Goal: Communication & Community: Participate in discussion

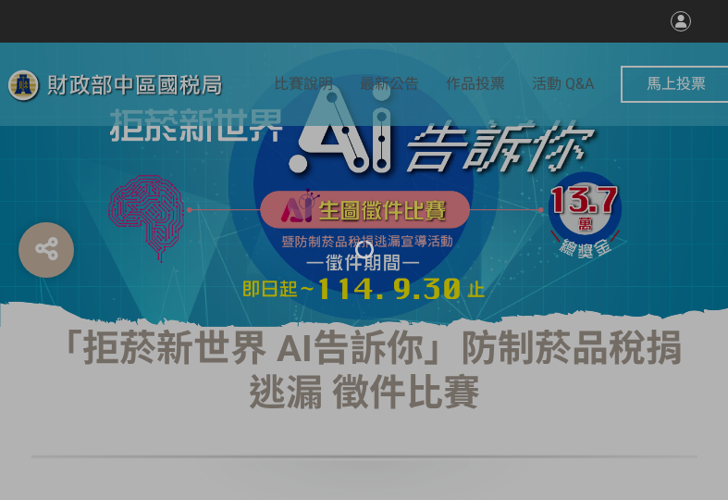
select select "vote"
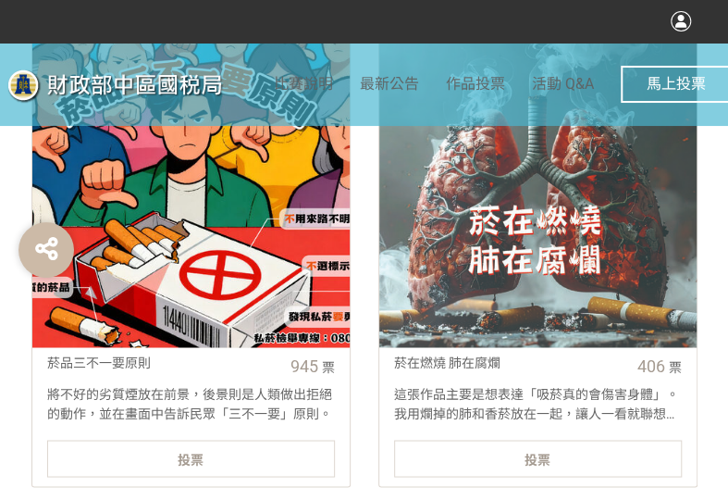
scroll to position [741, 0]
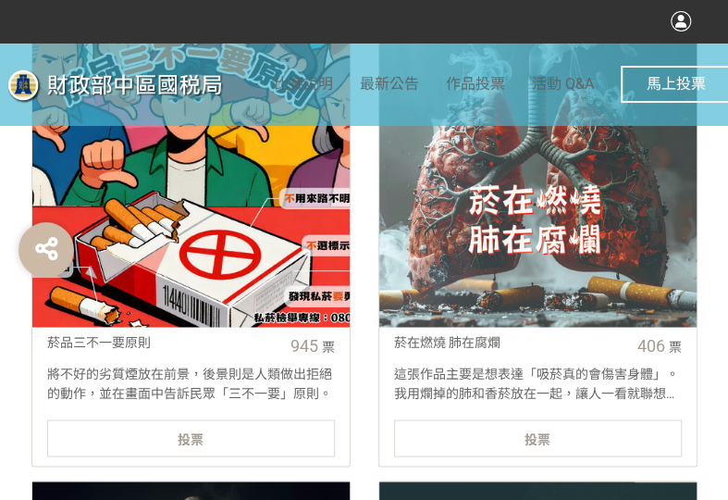
click at [277, 433] on div "投票" at bounding box center [191, 437] width 288 height 37
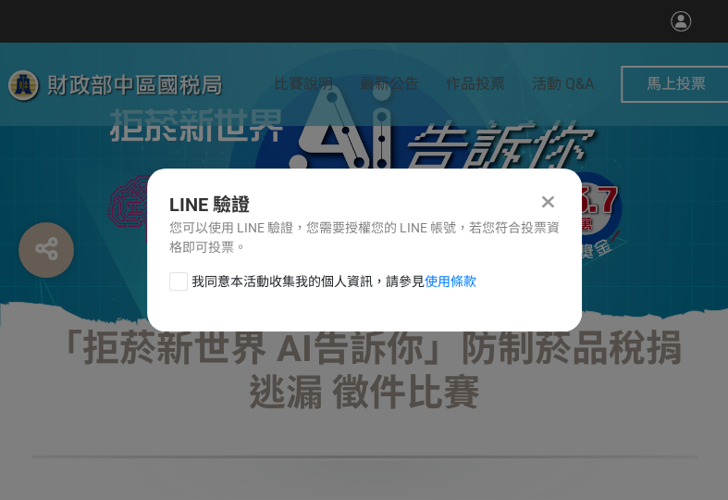
scroll to position [0, 0]
click at [178, 280] on div at bounding box center [178, 281] width 19 height 19
checkbox input "true"
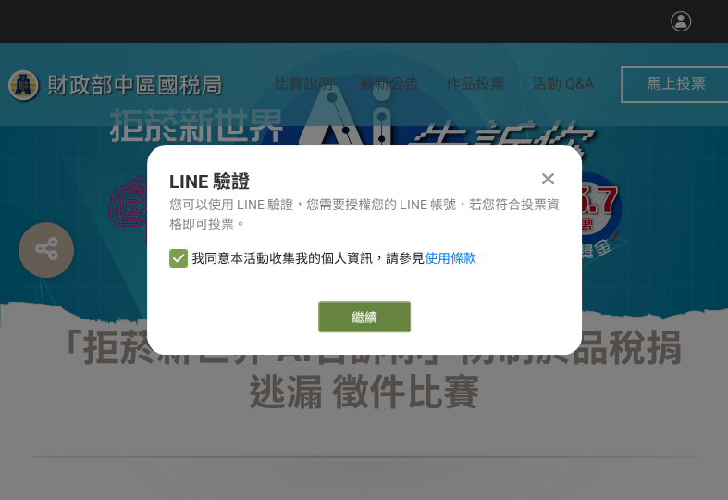
click at [407, 329] on button "繼續" at bounding box center [364, 316] width 93 height 31
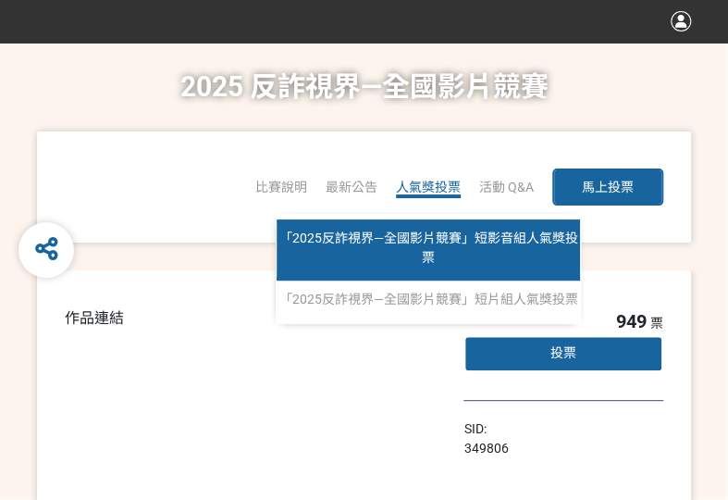
click at [439, 230] on span "「2025反詐視界—全國影片競賽」短影音組人氣獎投票" at bounding box center [429, 247] width 299 height 34
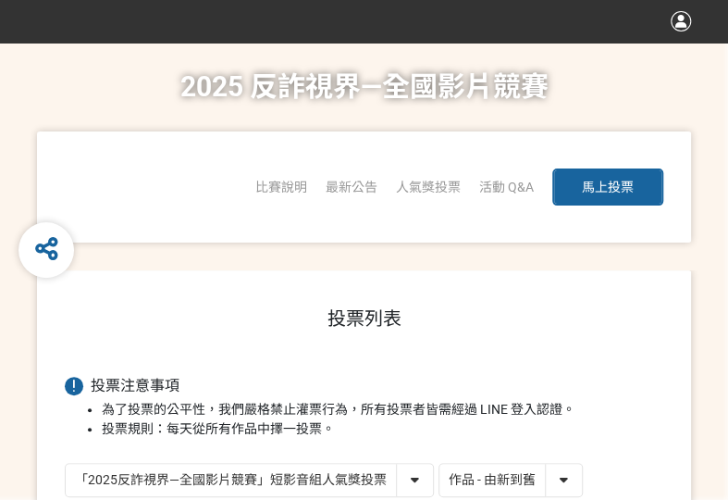
click at [559, 467] on select "作品 - 由新到舊 作品 - 由舊到新 票數 - 由多到少 票數 - 由少到多" at bounding box center [511, 480] width 143 height 32
select select "vote"
click at [440, 464] on select "作品 - 由新到舊 作品 - 由舊到新 票數 - 由多到少 票數 - 由少到多" at bounding box center [511, 480] width 143 height 32
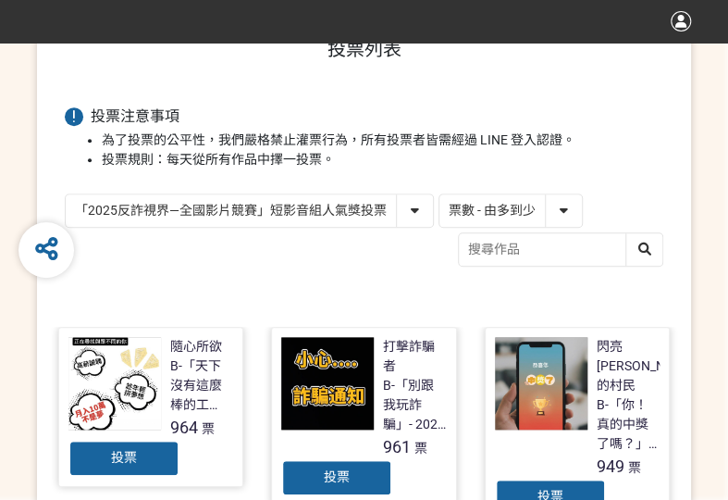
scroll to position [278, 0]
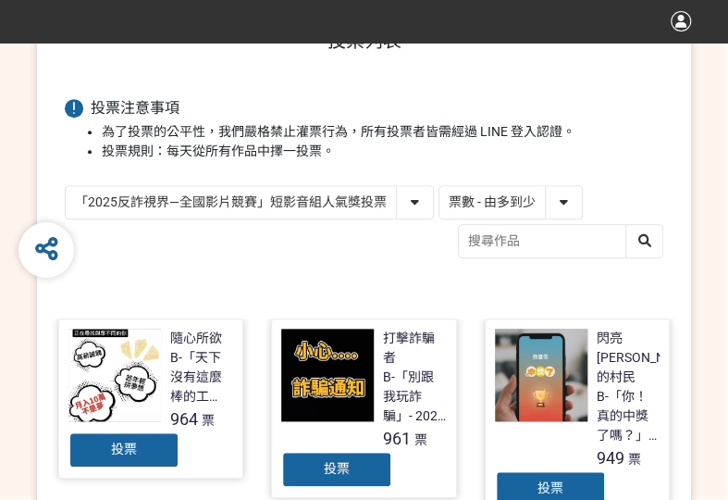
click at [361, 475] on div "投票" at bounding box center [336, 469] width 111 height 37
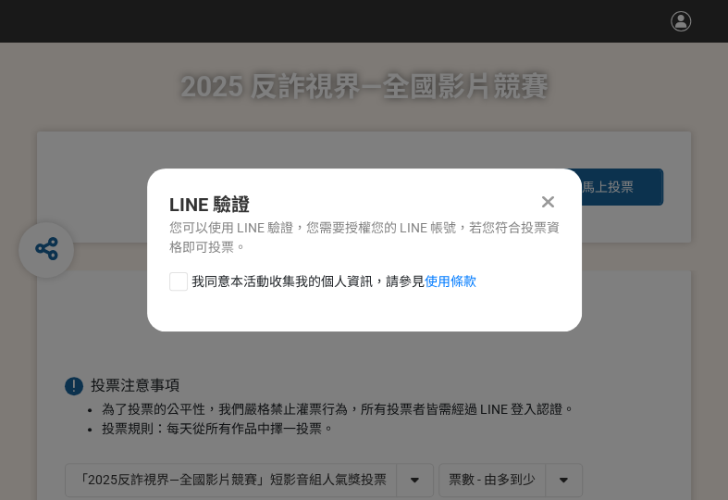
scroll to position [0, 0]
click at [180, 279] on div at bounding box center [178, 281] width 19 height 19
checkbox input "true"
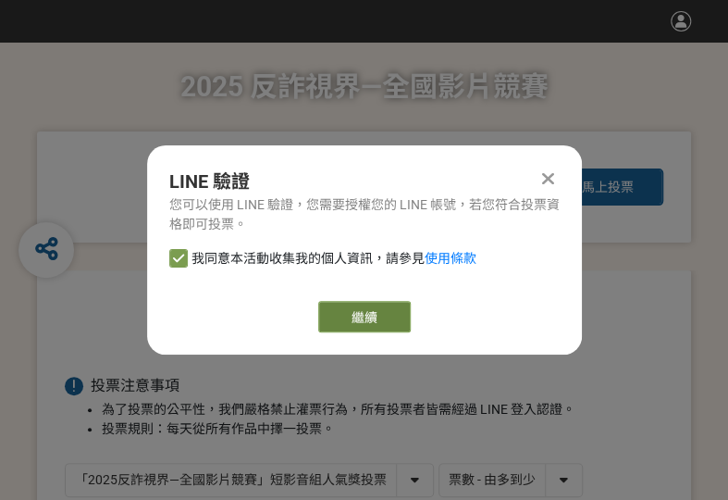
click at [332, 312] on button "繼續" at bounding box center [364, 316] width 93 height 31
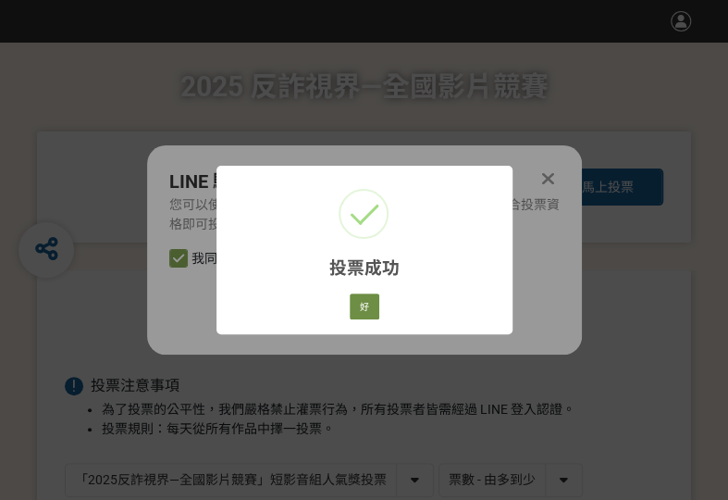
click at [350, 305] on div "好 Cancel" at bounding box center [363, 306] width 35 height 31
drag, startPoint x: 374, startPoint y: 314, endPoint x: 200, endPoint y: 319, distance: 174.1
click at [373, 315] on button "好" at bounding box center [365, 306] width 30 height 26
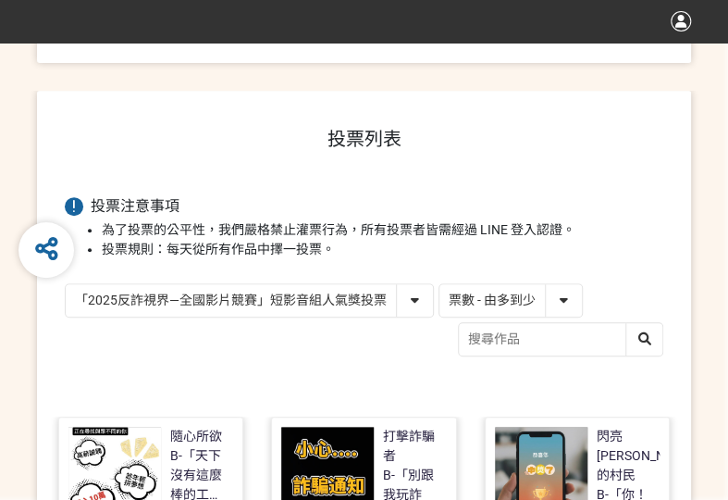
scroll to position [219, 0]
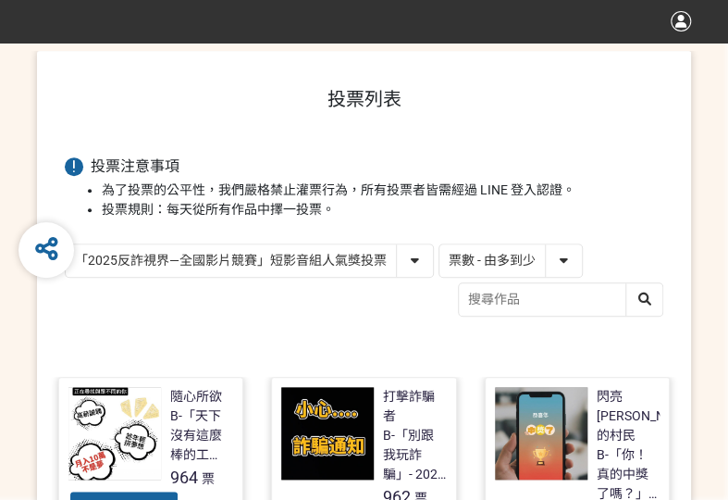
drag, startPoint x: 289, startPoint y: 255, endPoint x: 294, endPoint y: 272, distance: 18.4
click at [289, 255] on select "「2025反詐視界—全國影片競賽」短影音組人氣獎投票 「2025反詐視界—全國影片競賽」短片組人氣獎投票" at bounding box center [249, 260] width 367 height 32
select select "13146"
click at [66, 244] on select "「2025反詐視界—全國影片競賽」短影音組人氣獎投票 「2025反詐視界—全國影片競賽」短片組人氣獎投票" at bounding box center [249, 260] width 367 height 32
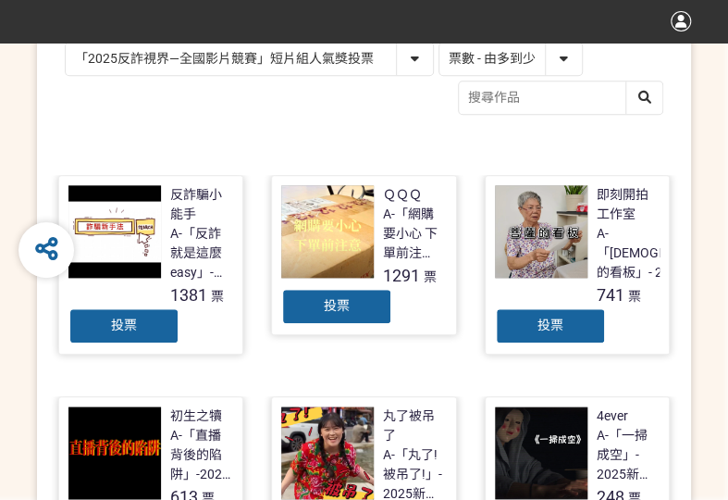
scroll to position [463, 0]
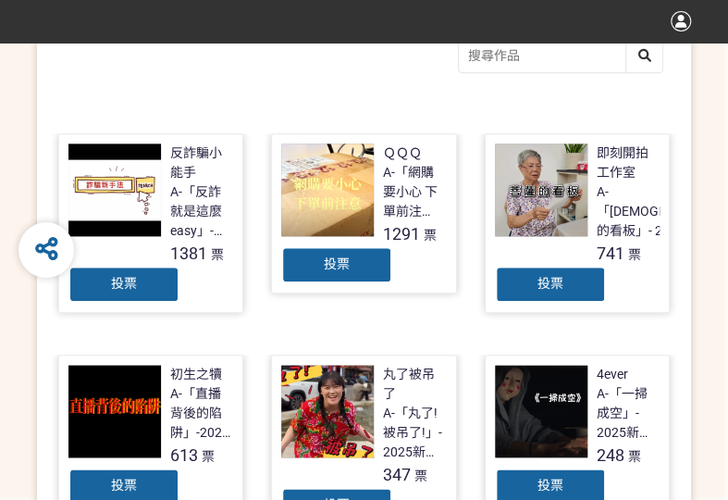
click at [362, 269] on div "投票" at bounding box center [336, 264] width 111 height 37
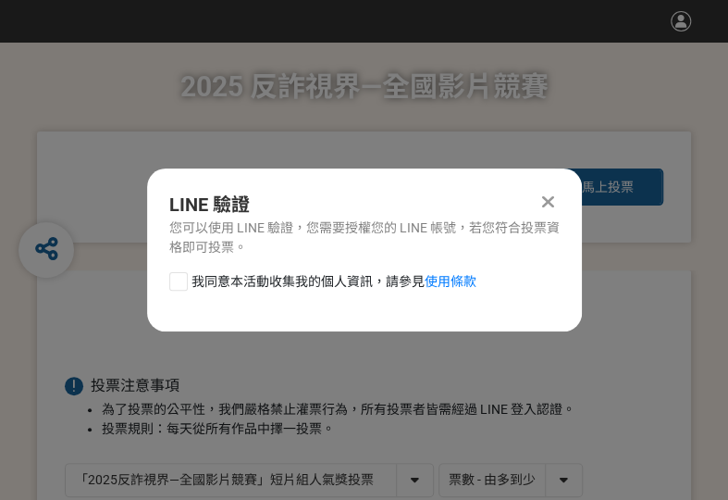
scroll to position [0, 0]
click at [174, 287] on div at bounding box center [178, 281] width 19 height 19
checkbox input "true"
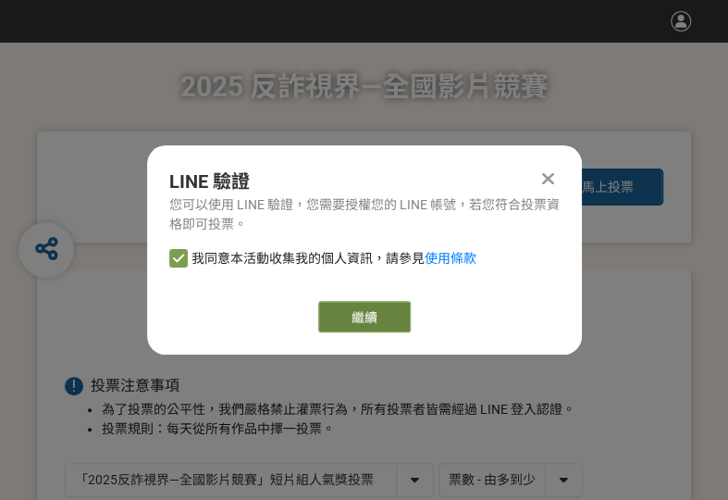
click at [349, 318] on button "繼續" at bounding box center [364, 316] width 93 height 31
